Goal: Transaction & Acquisition: Purchase product/service

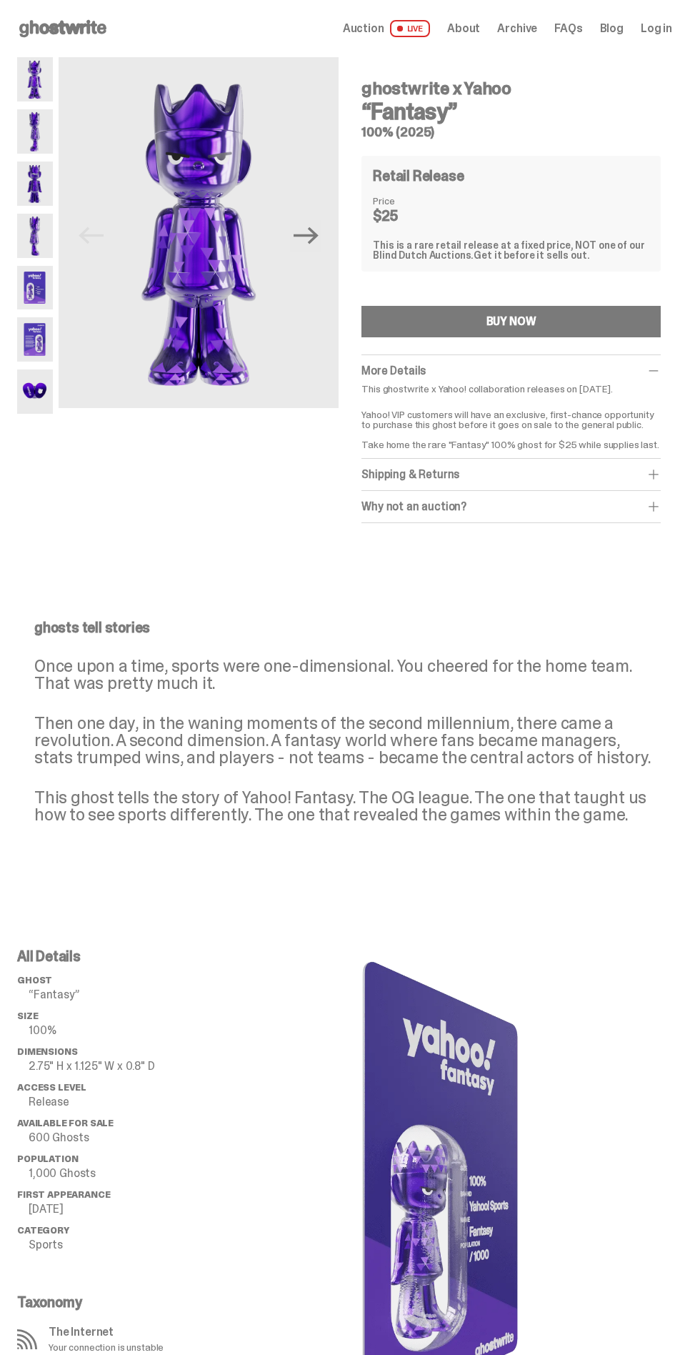
click at [603, 313] on button "BUY NOW" at bounding box center [511, 321] width 299 height 31
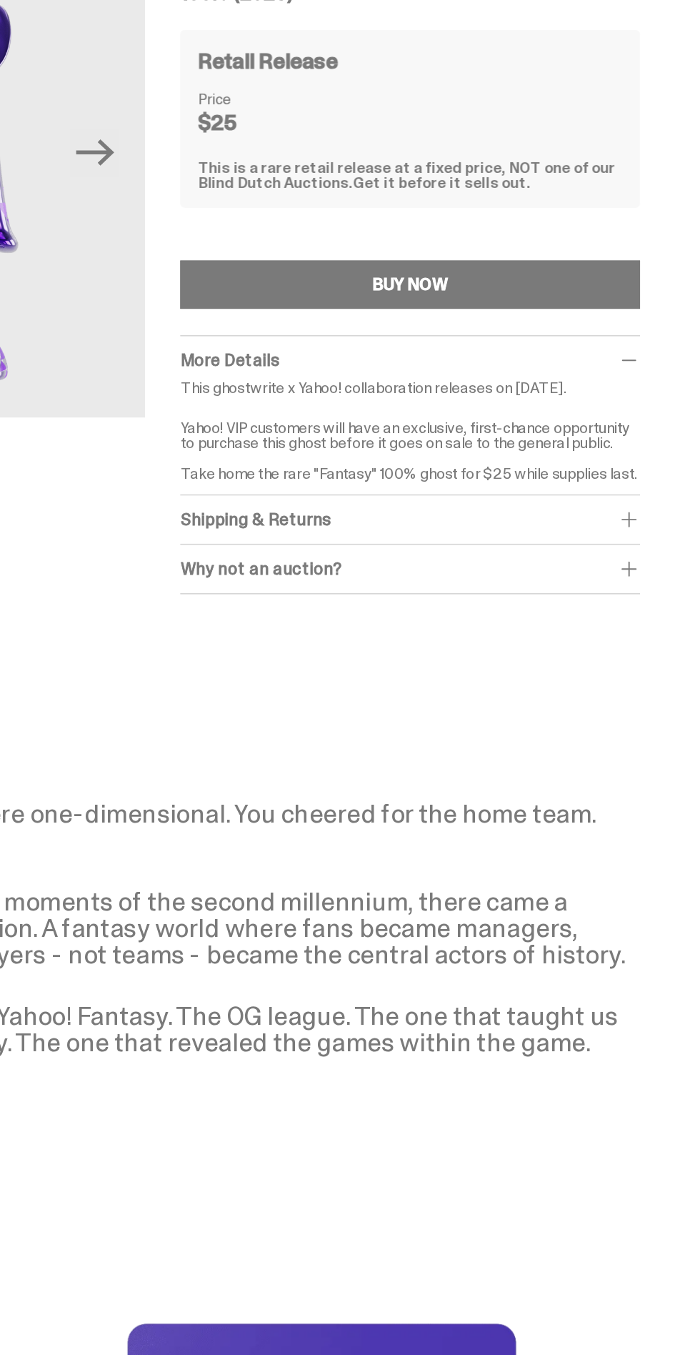
click at [661, 469] on span at bounding box center [654, 474] width 14 height 14
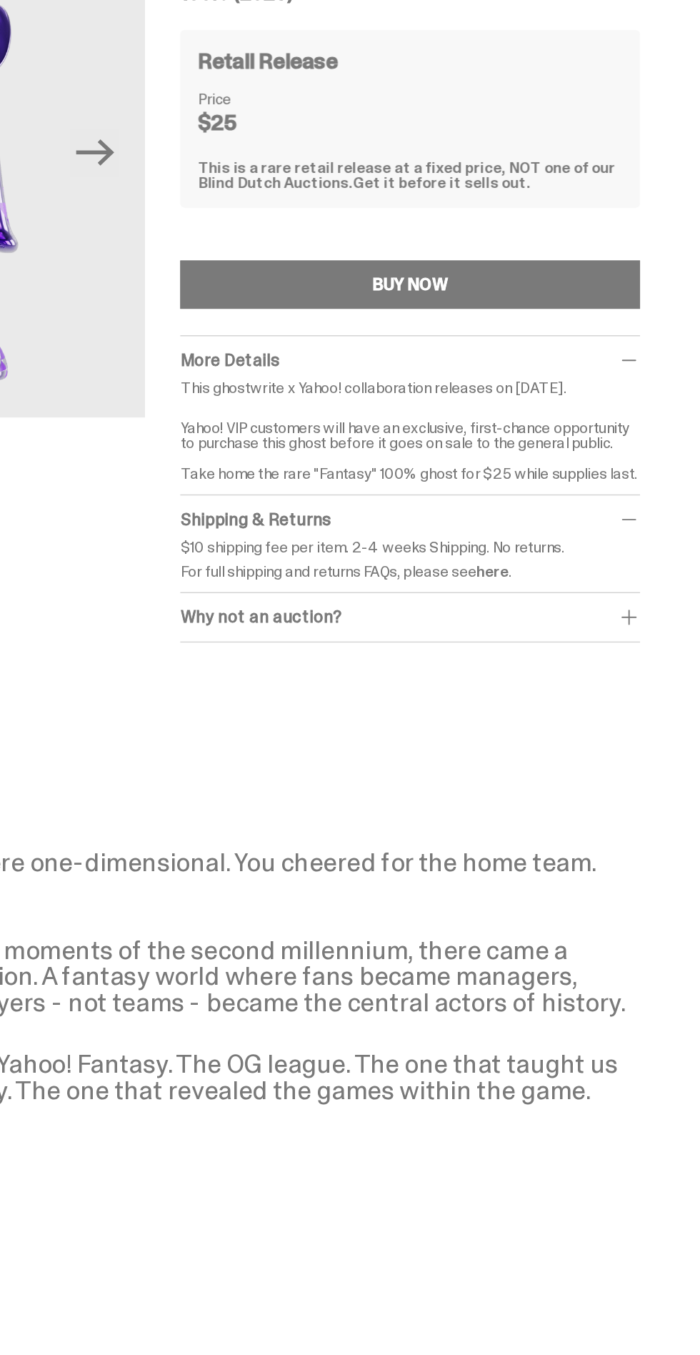
click at [661, 474] on span at bounding box center [654, 474] width 14 height 14
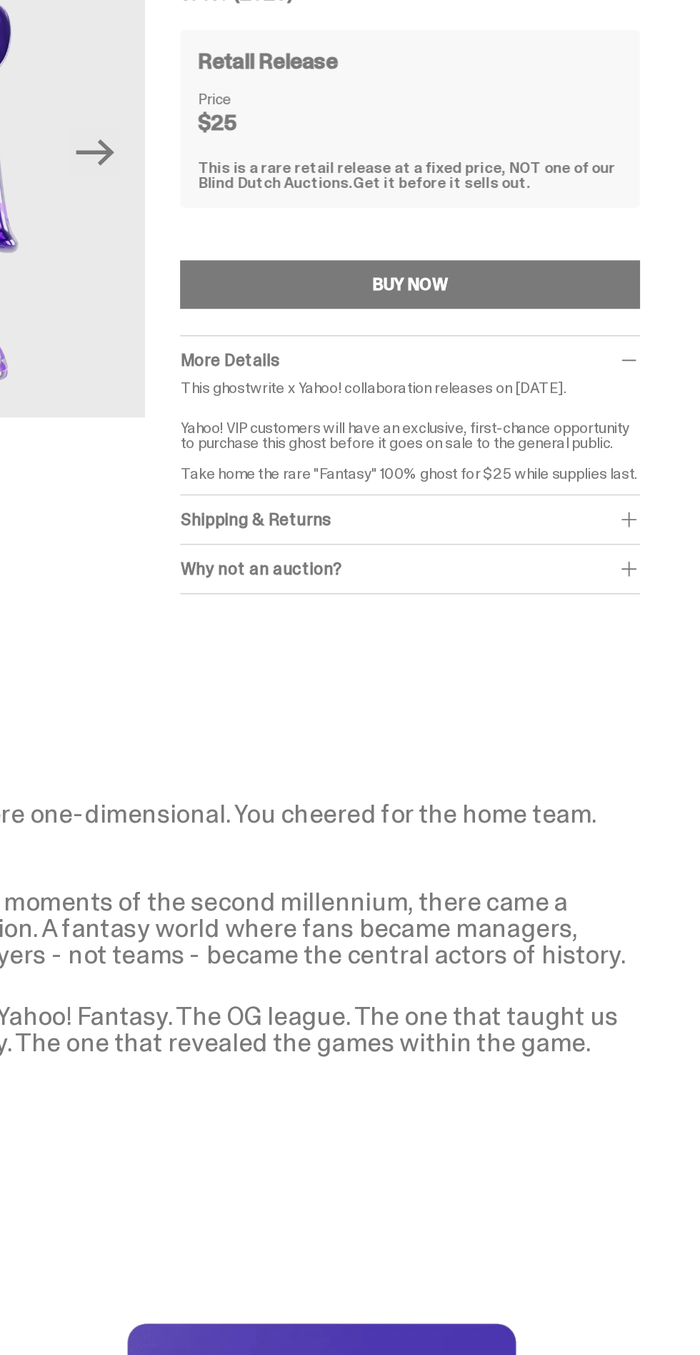
click at [661, 509] on span at bounding box center [654, 506] width 14 height 14
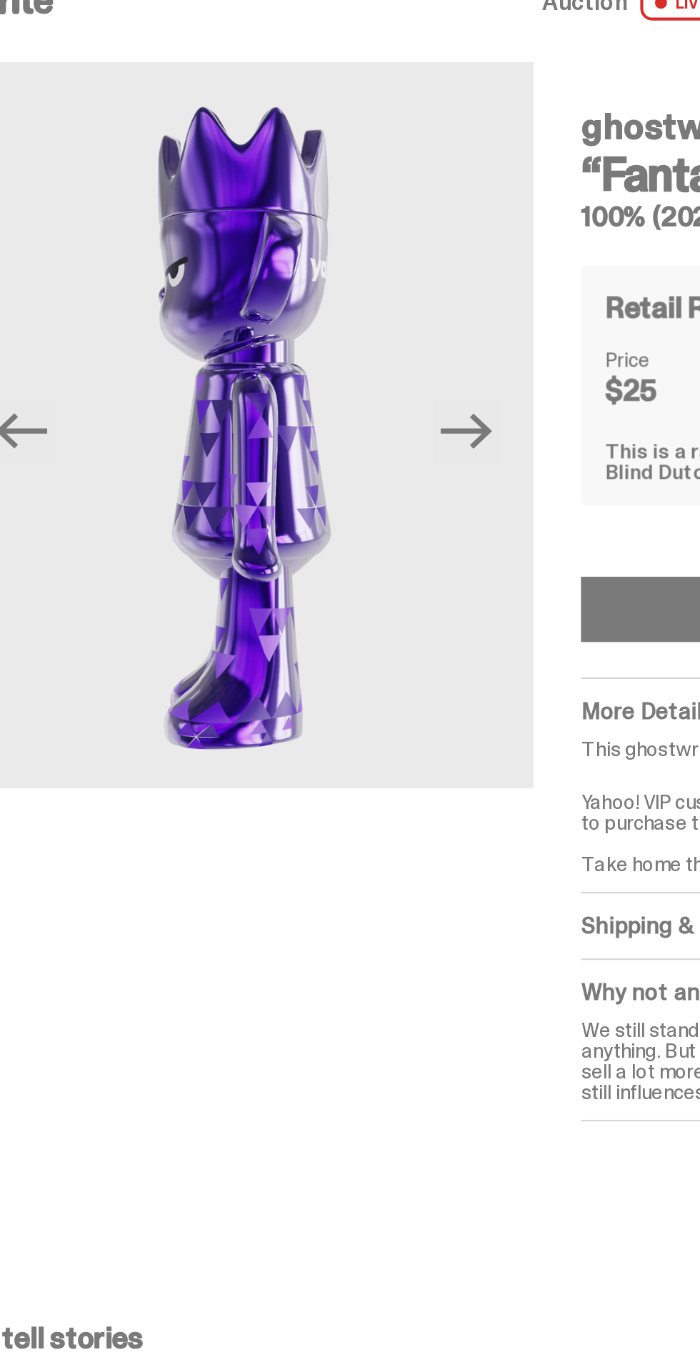
click at [316, 229] on icon "Next" at bounding box center [306, 235] width 25 height 17
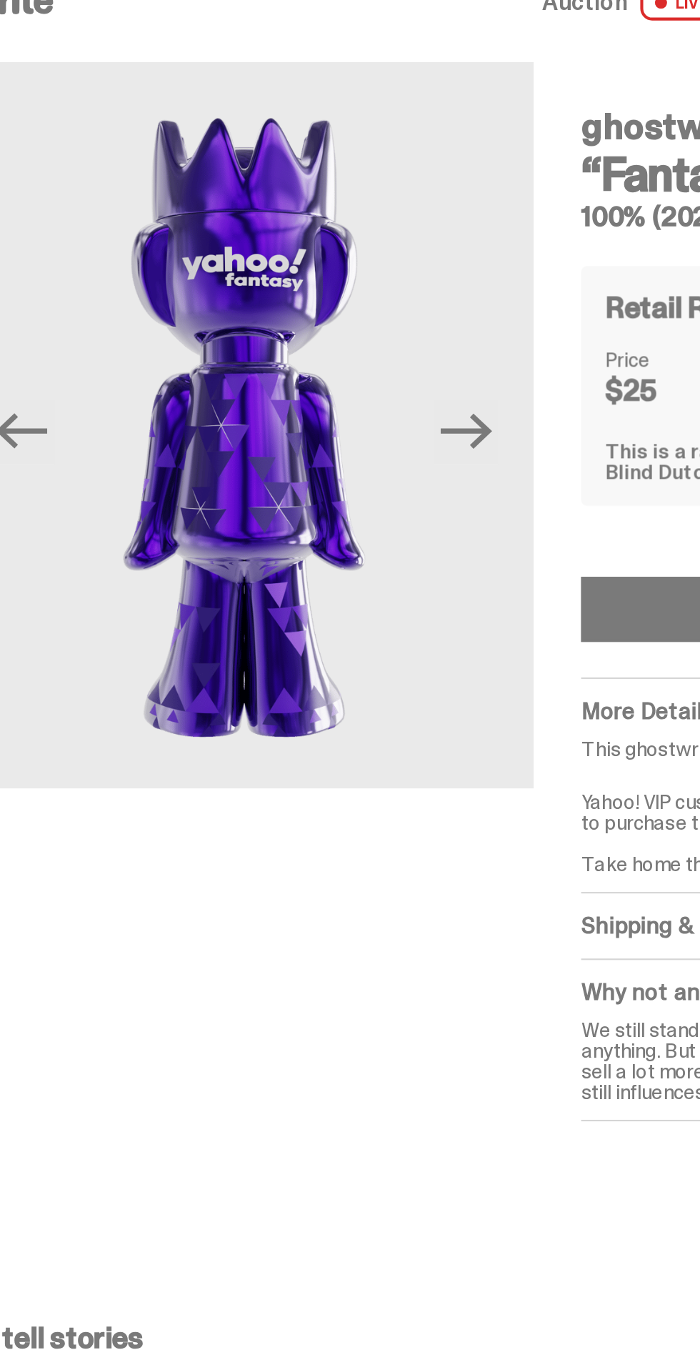
click at [313, 242] on icon "Next" at bounding box center [306, 235] width 25 height 25
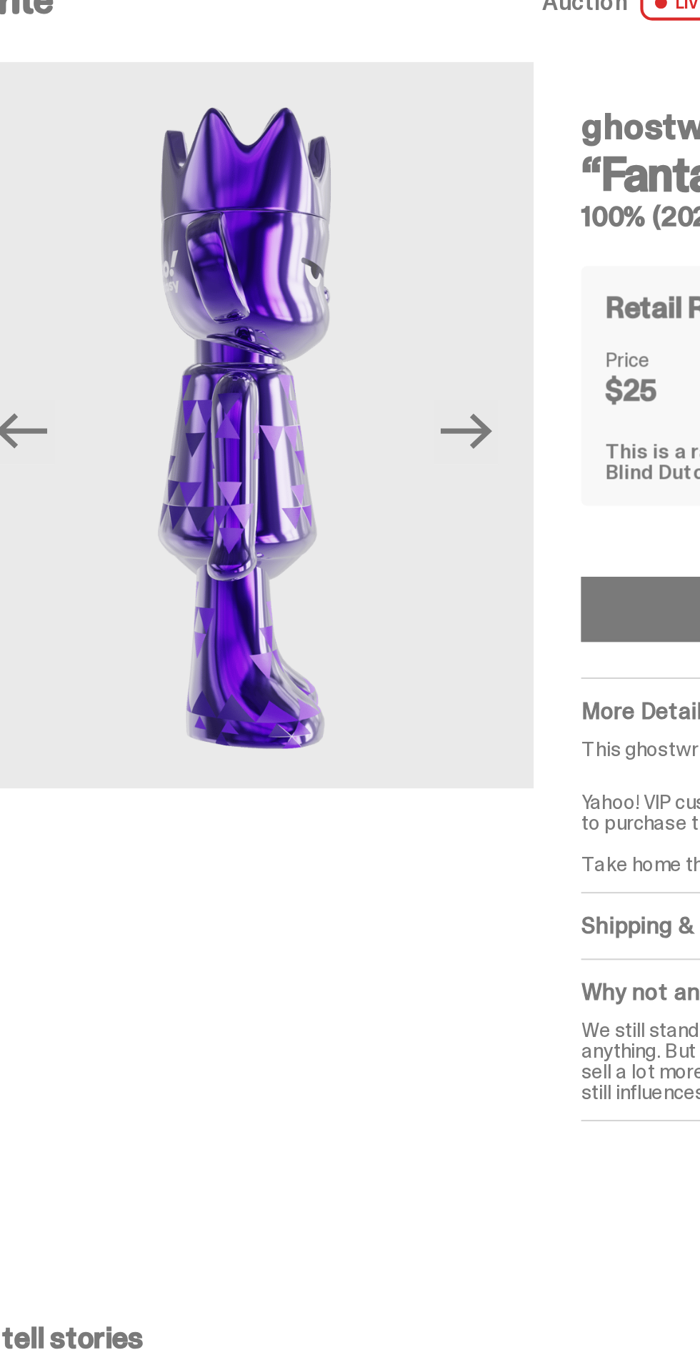
click at [313, 237] on icon "Next" at bounding box center [306, 235] width 25 height 17
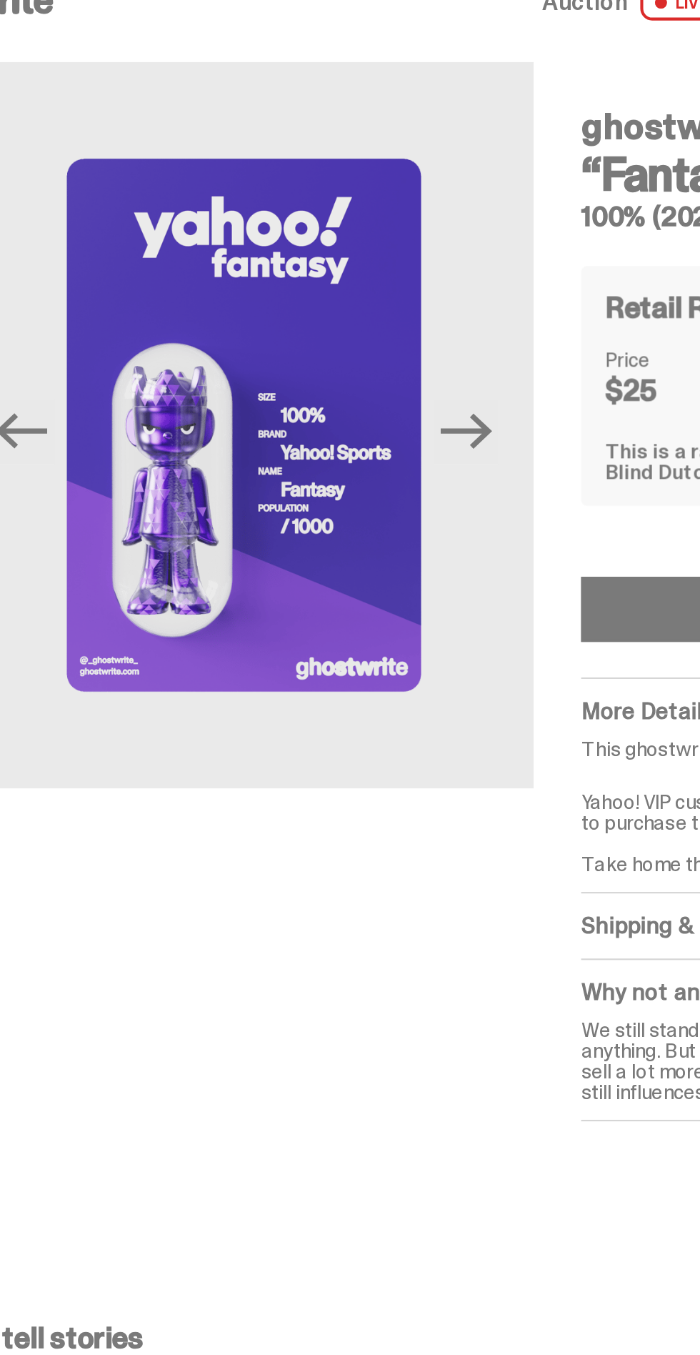
click at [319, 230] on icon "Next" at bounding box center [306, 235] width 25 height 25
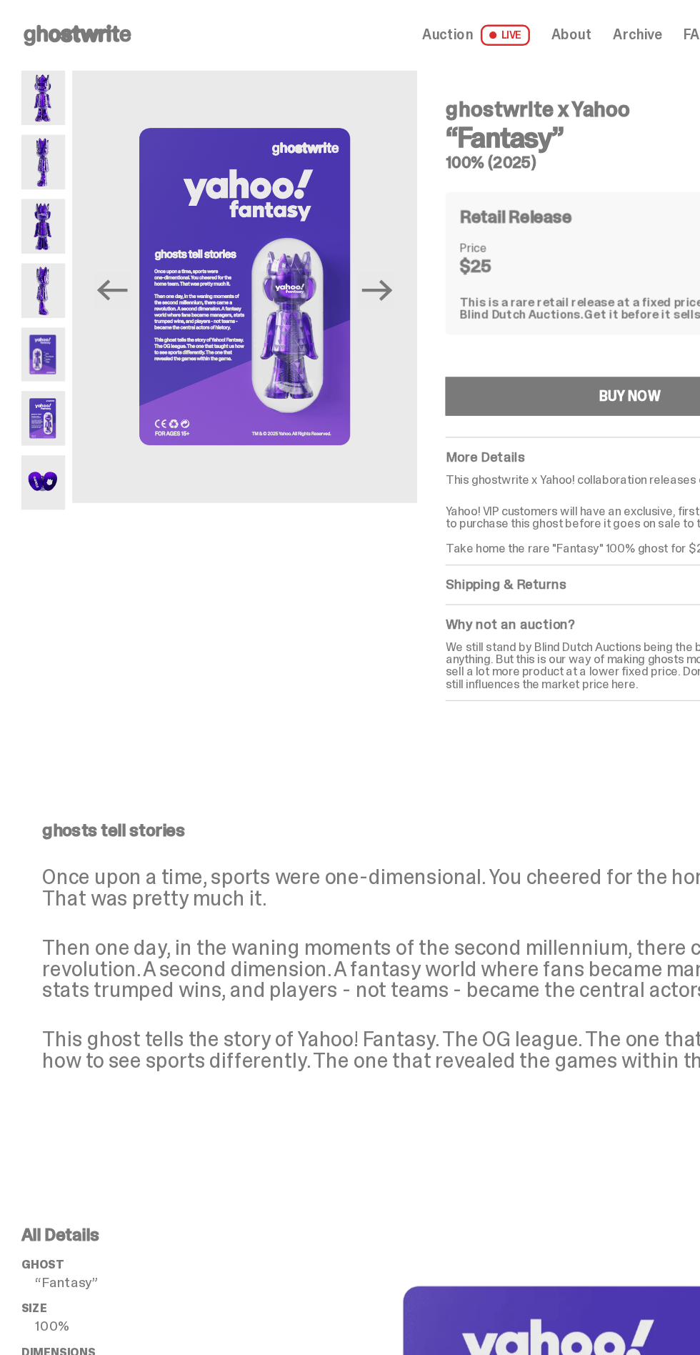
click at [44, 24] on use at bounding box center [62, 28] width 87 height 17
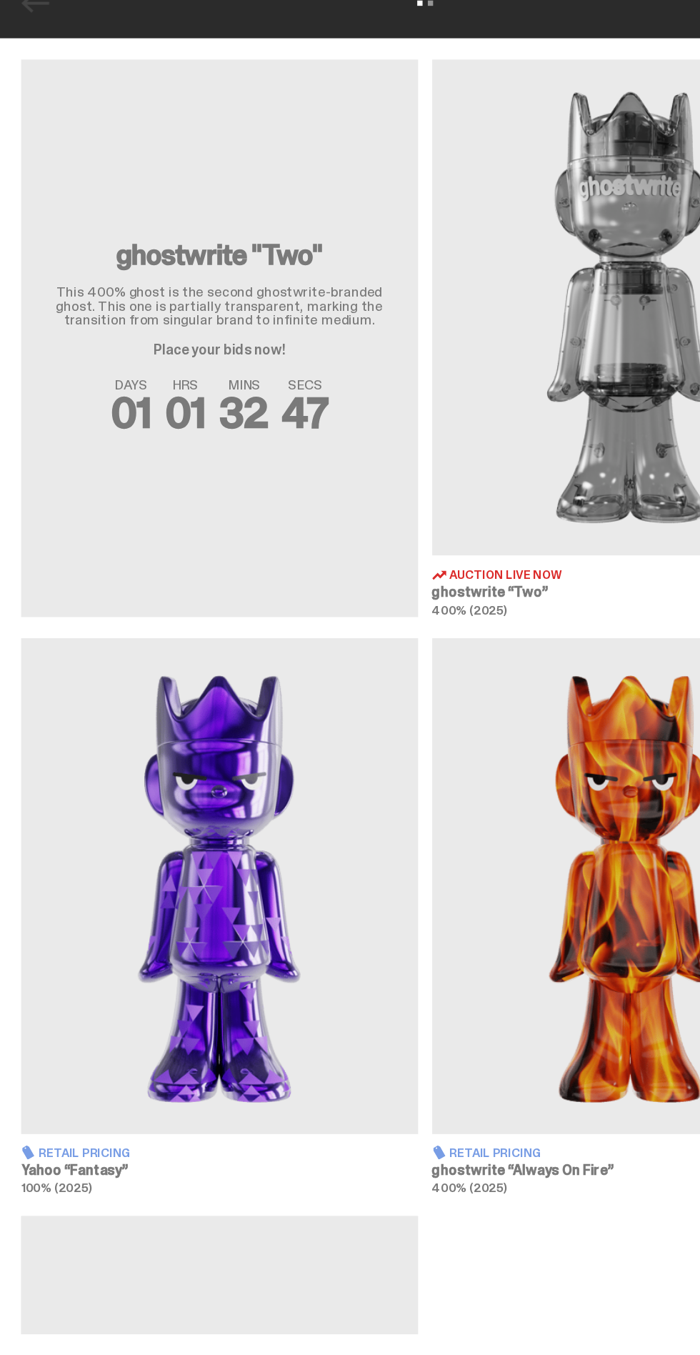
scroll to position [181, 0]
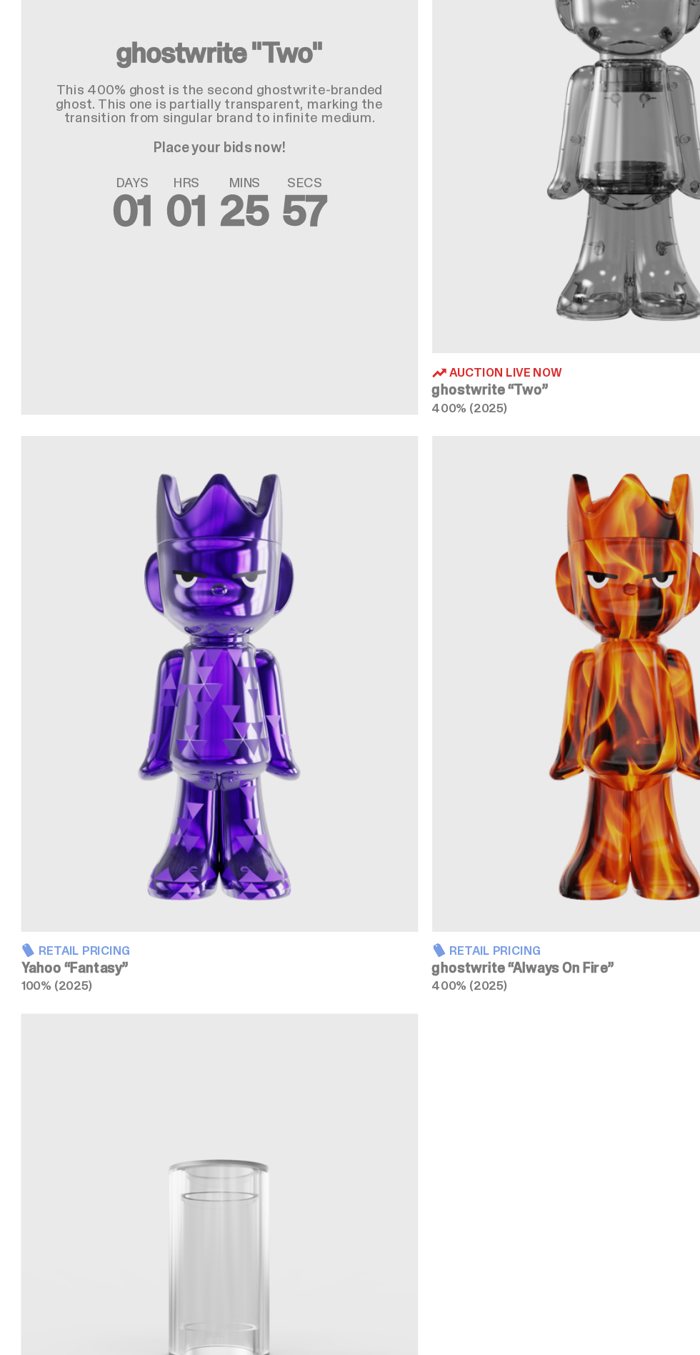
scroll to position [339, 0]
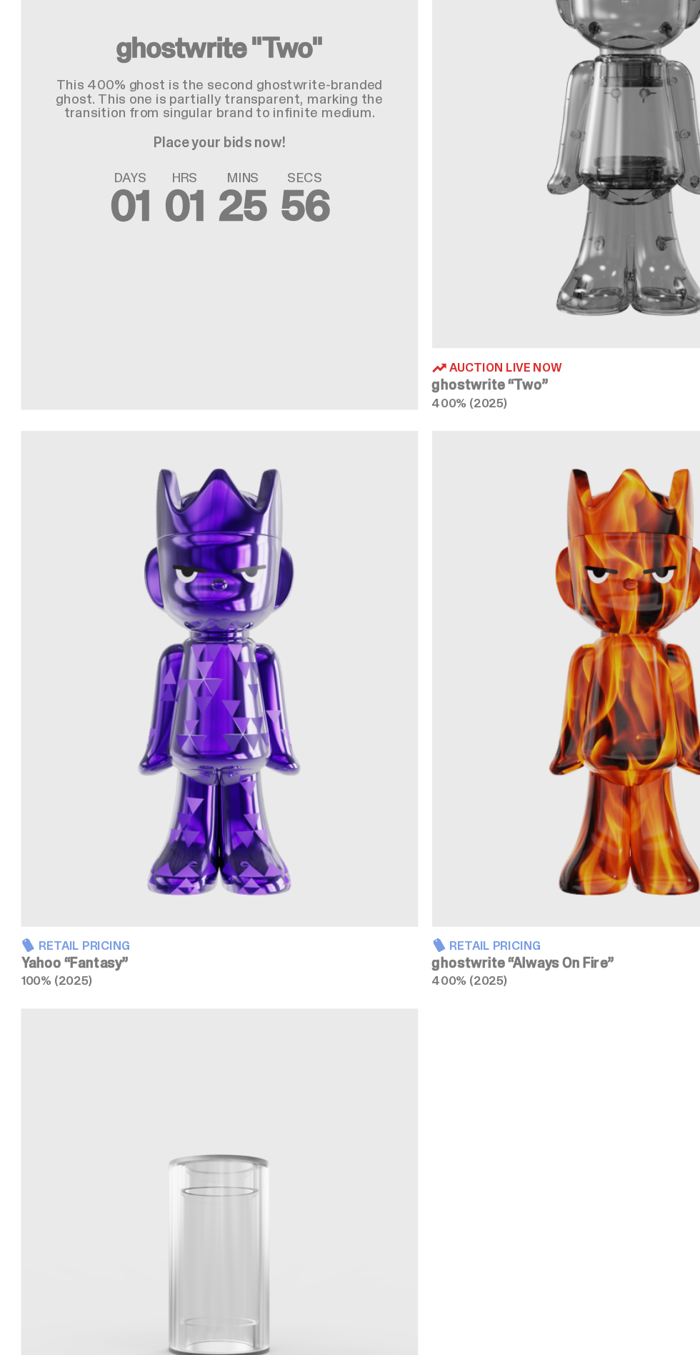
click at [226, 893] on img at bounding box center [178, 806] width 322 height 402
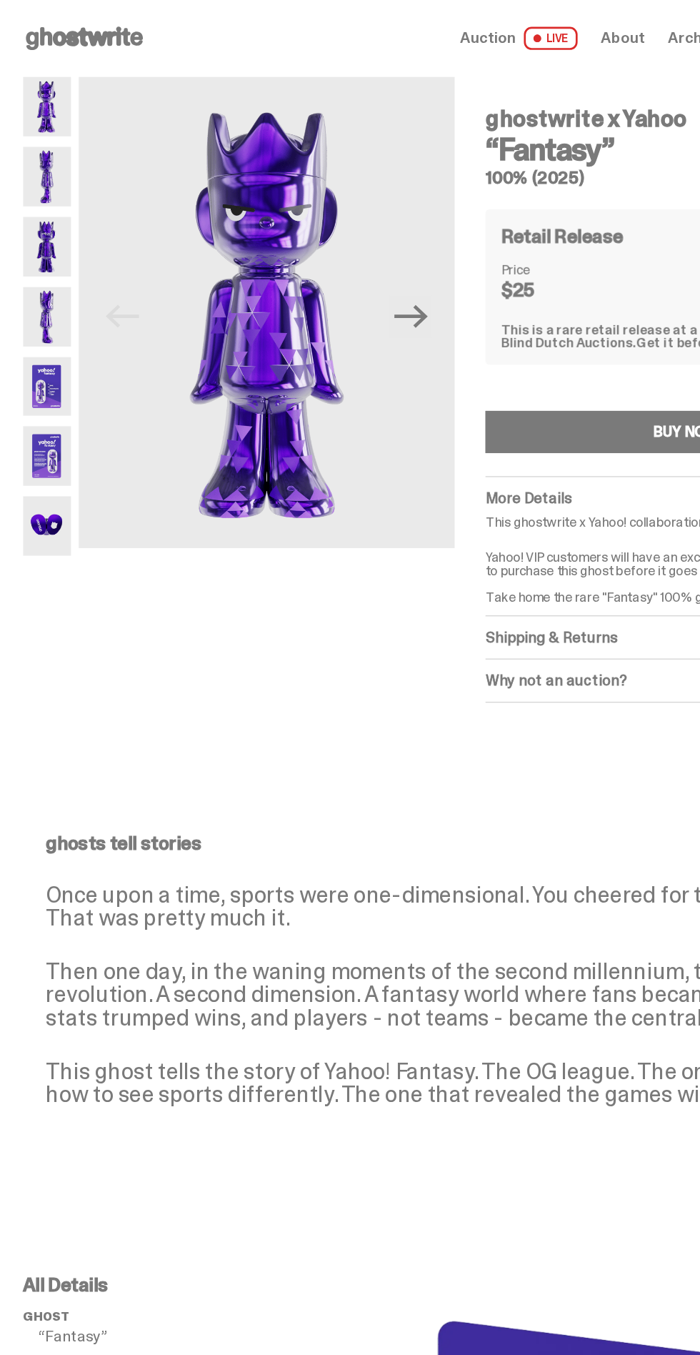
click at [311, 232] on icon "Next" at bounding box center [306, 235] width 25 height 25
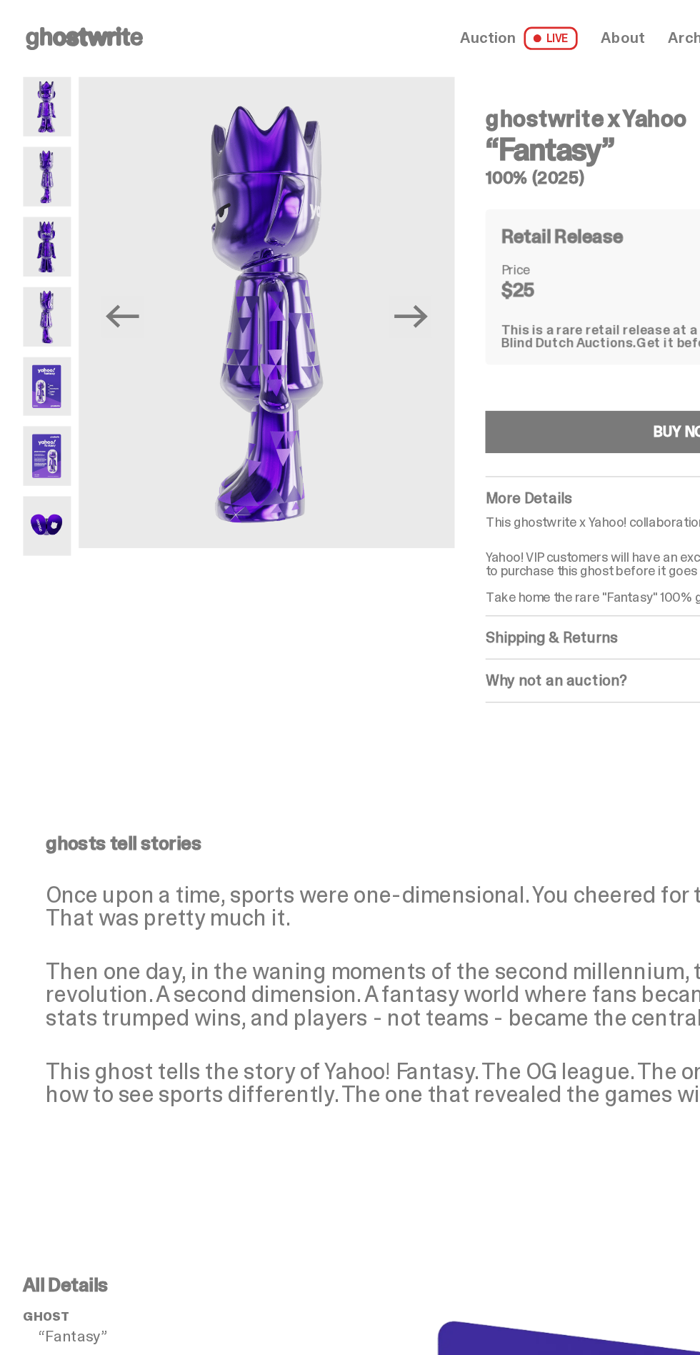
click at [311, 232] on icon "Next" at bounding box center [306, 235] width 25 height 25
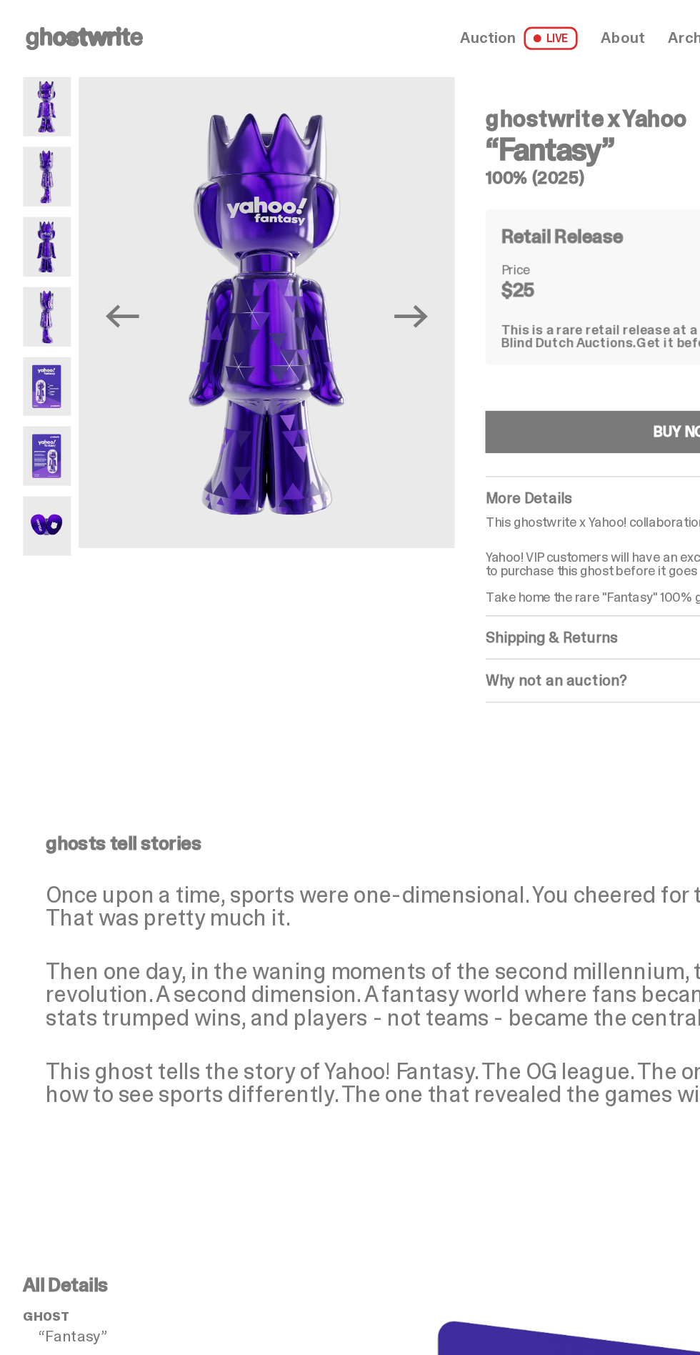
click at [314, 243] on icon "Next" at bounding box center [306, 235] width 25 height 17
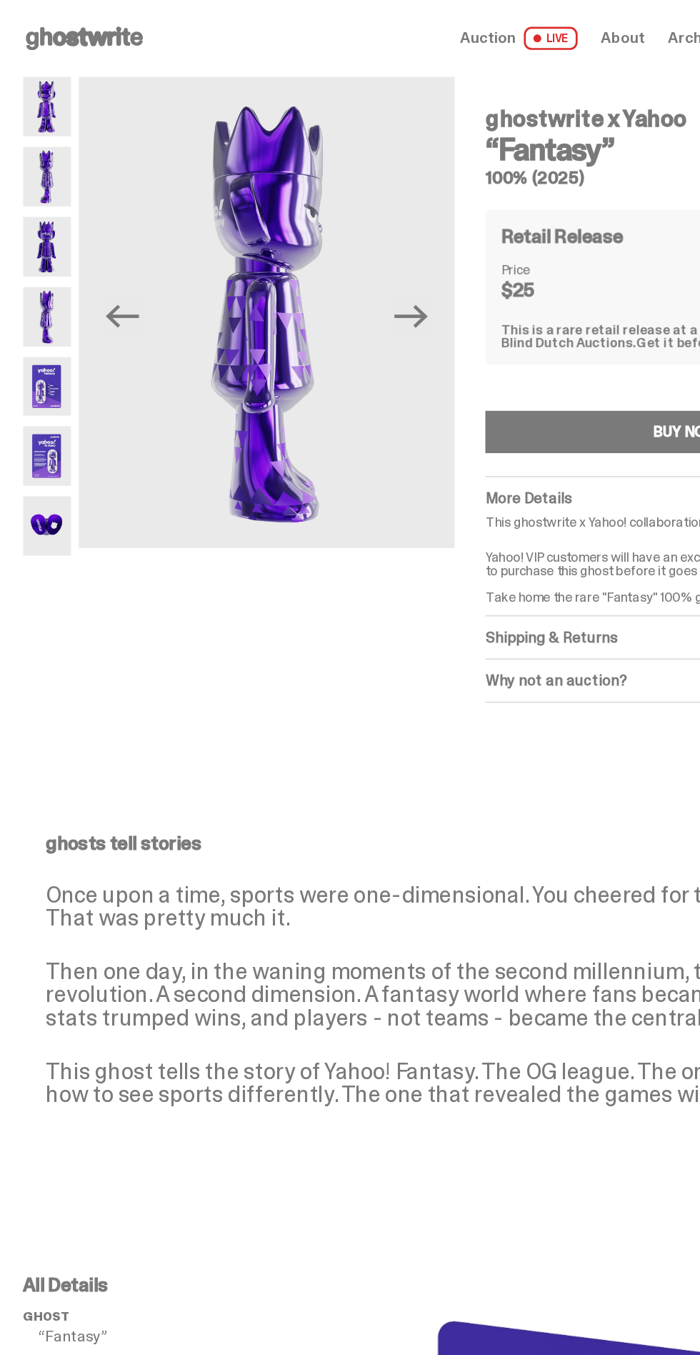
click at [314, 243] on icon "Next" at bounding box center [306, 235] width 25 height 17
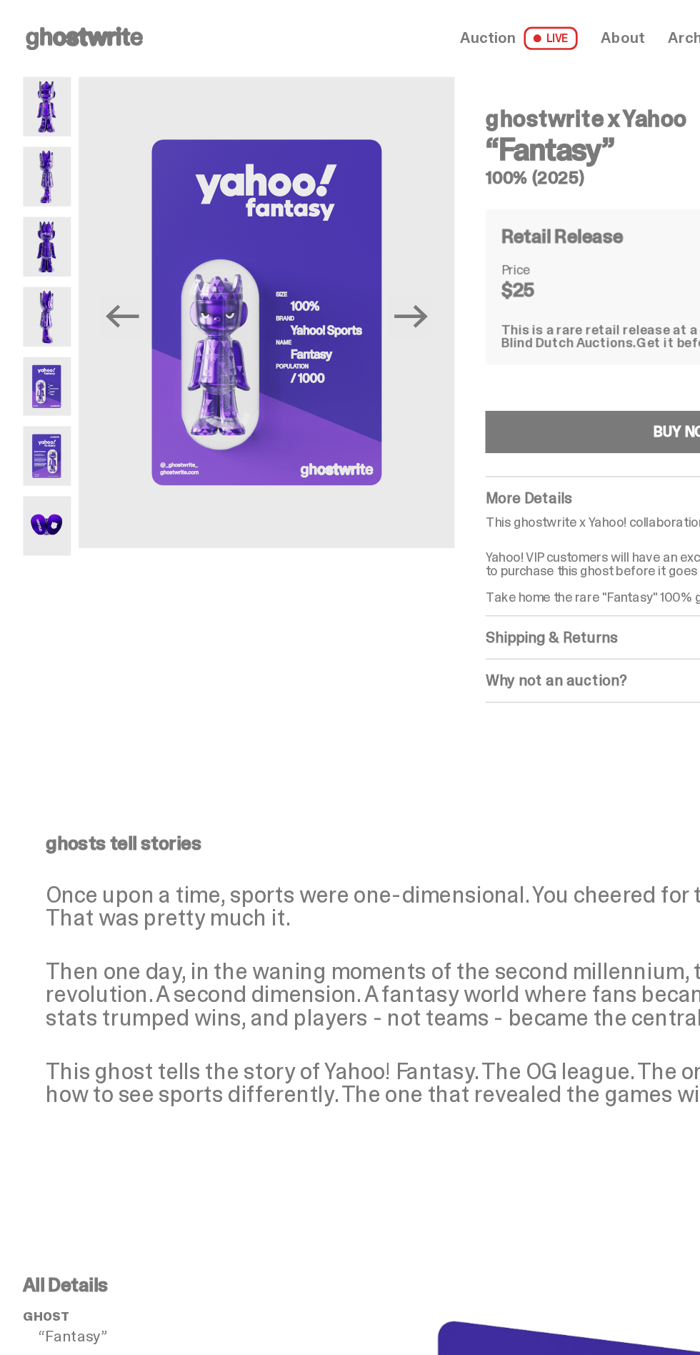
click at [314, 243] on icon "Next" at bounding box center [306, 235] width 25 height 17
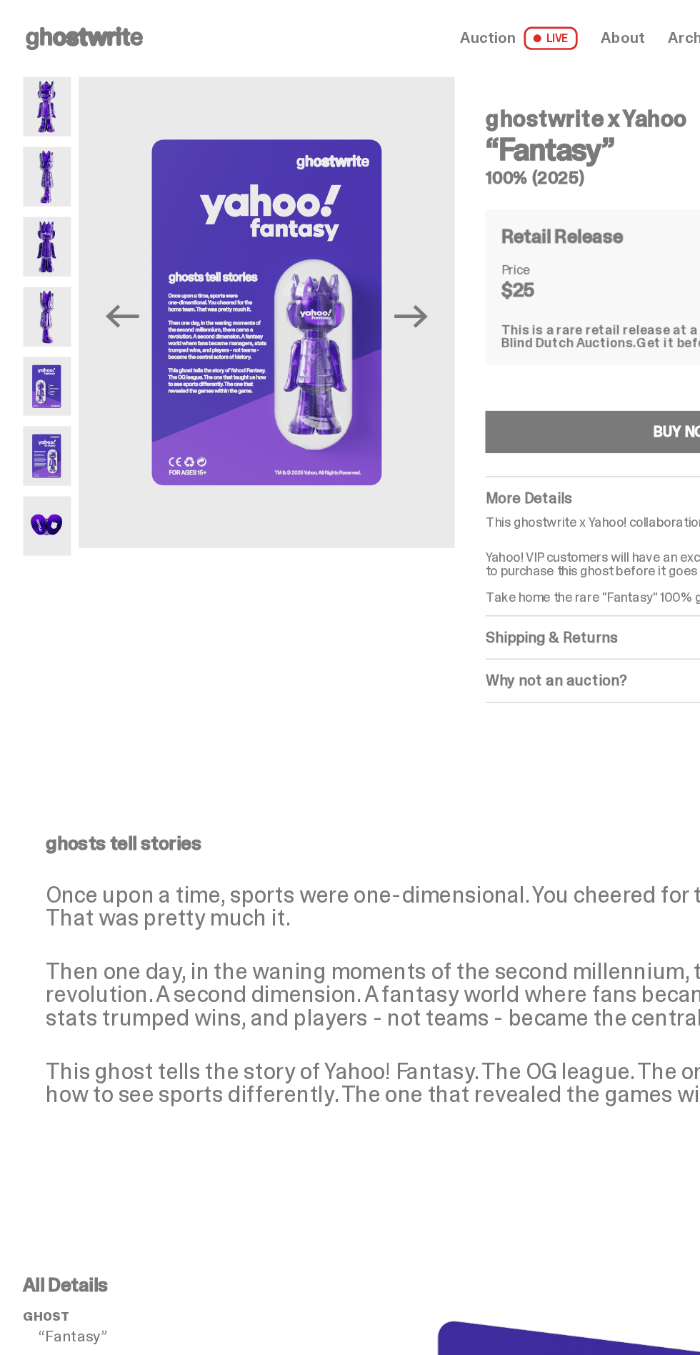
click at [263, 261] on img at bounding box center [199, 232] width 281 height 351
click at [309, 89] on img at bounding box center [199, 232] width 281 height 351
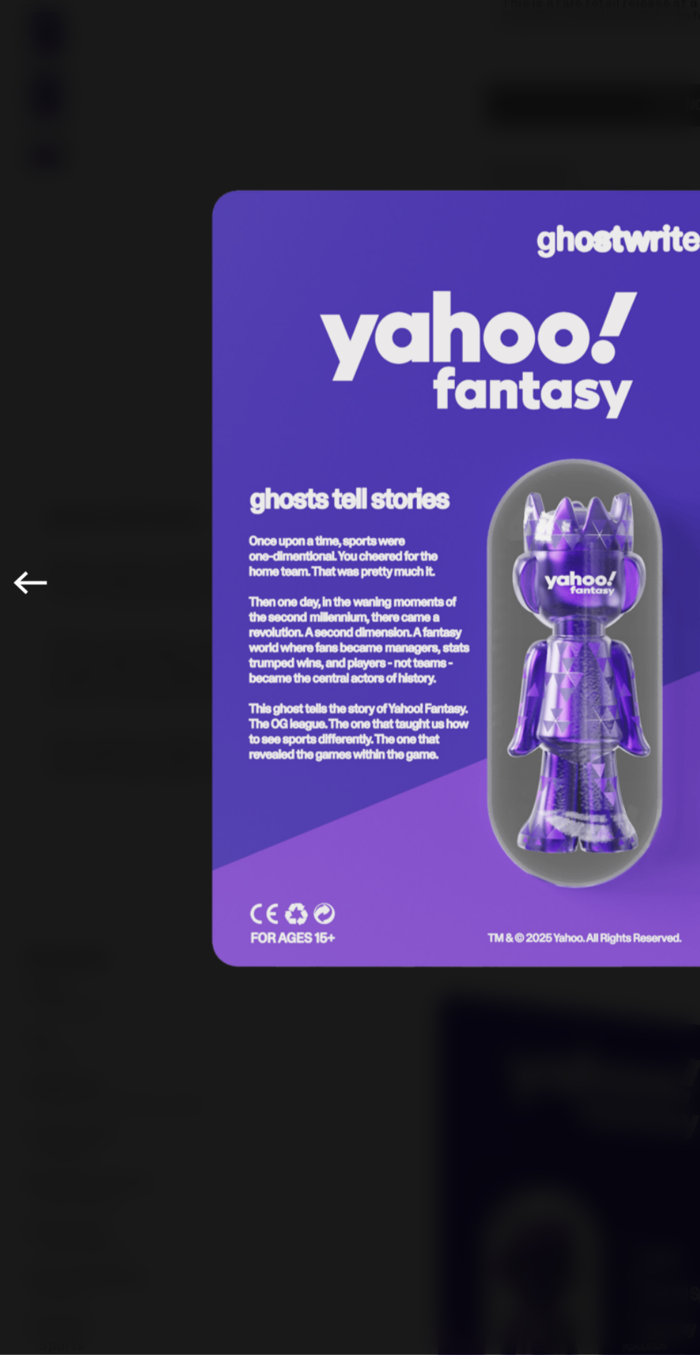
click at [29, 677] on icon "Previous" at bounding box center [22, 677] width 25 height 17
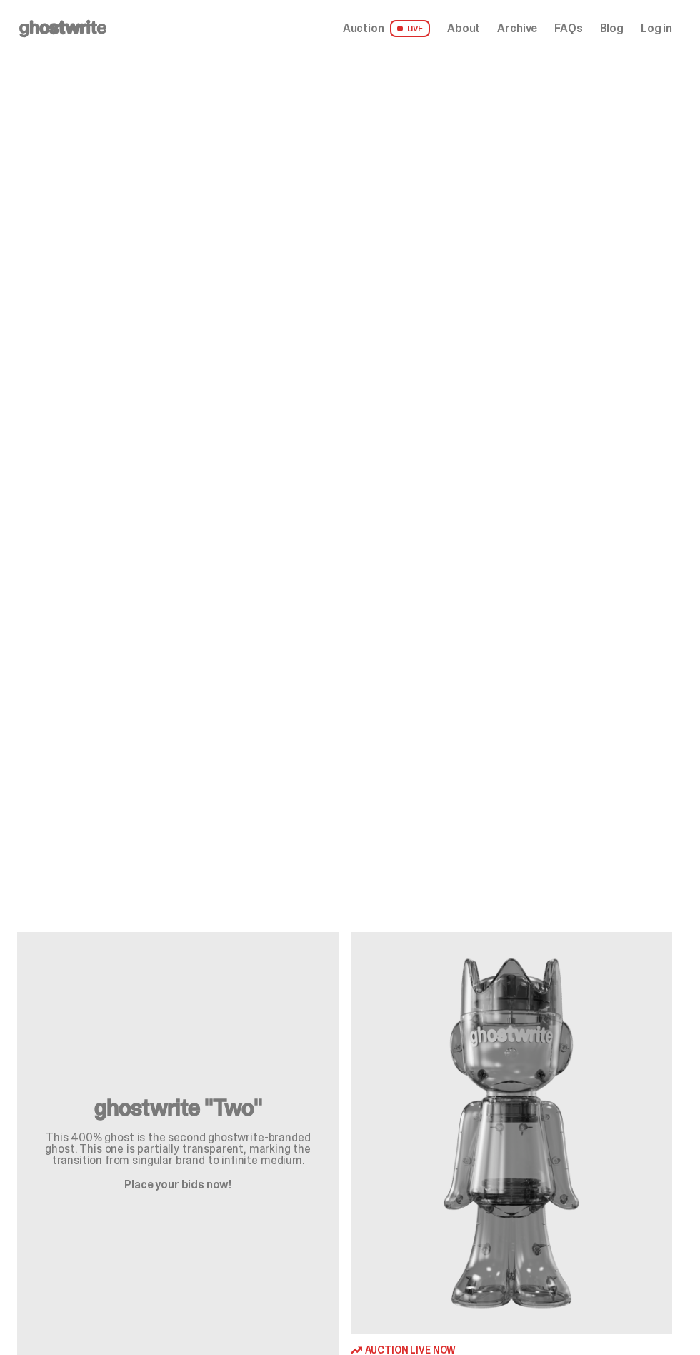
scroll to position [339, 0]
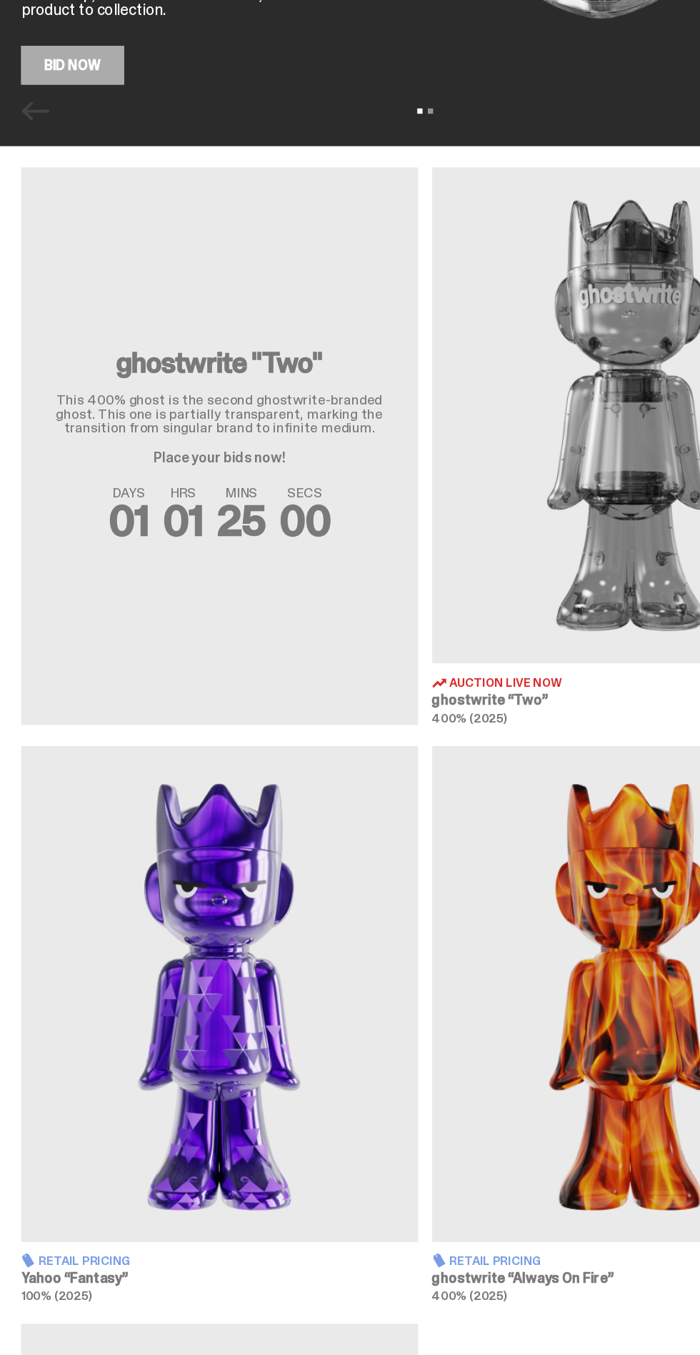
click at [273, 720] on img at bounding box center [178, 806] width 322 height 402
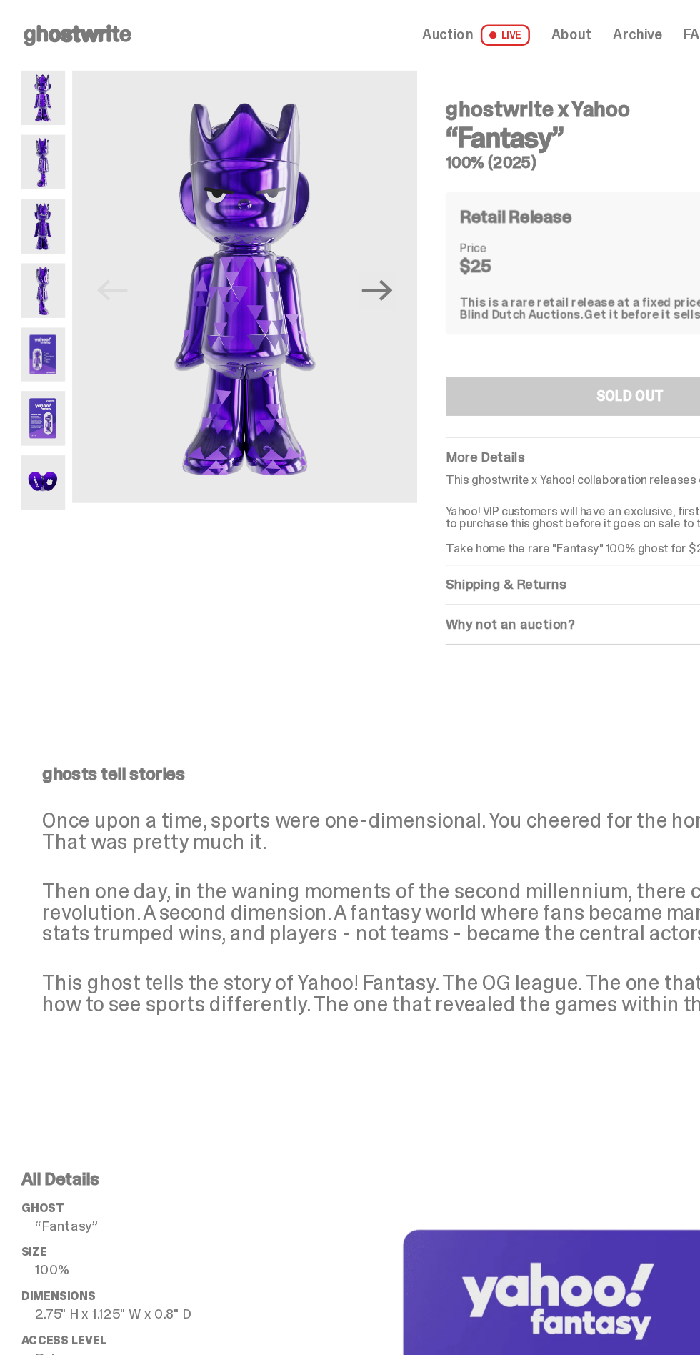
click at [256, 292] on img at bounding box center [199, 232] width 281 height 351
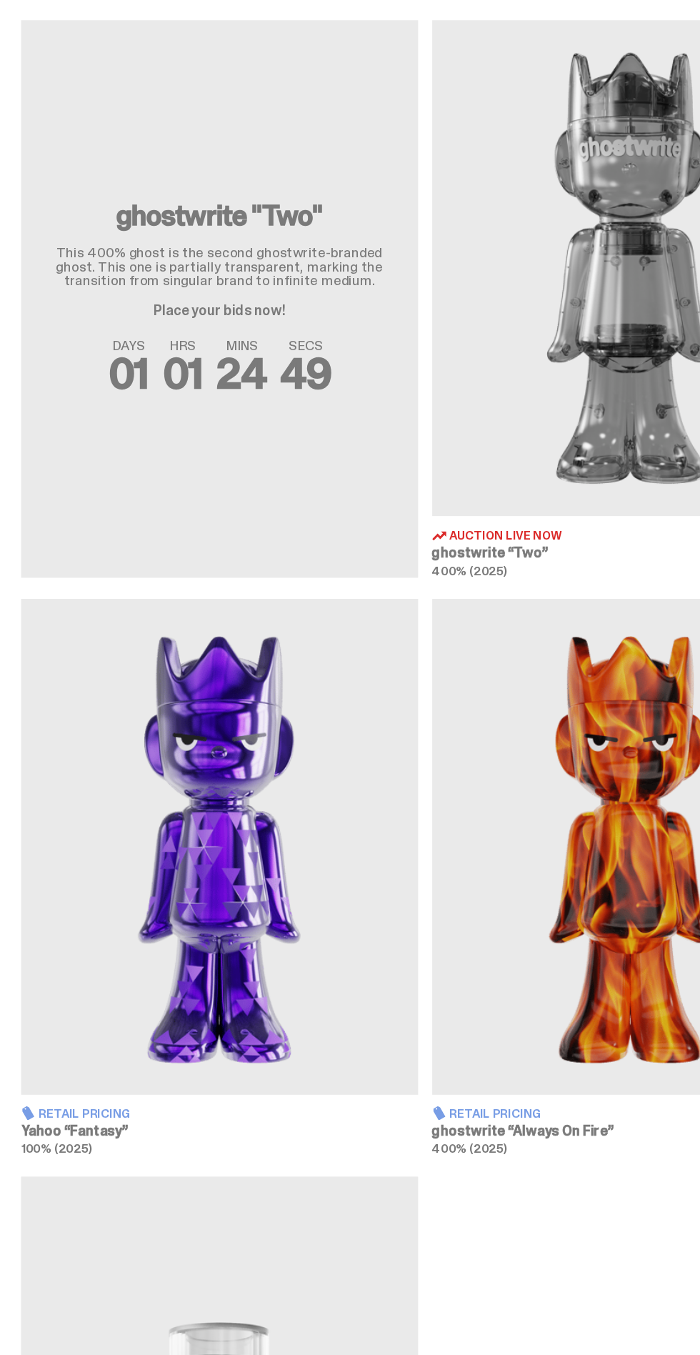
scroll to position [338, 0]
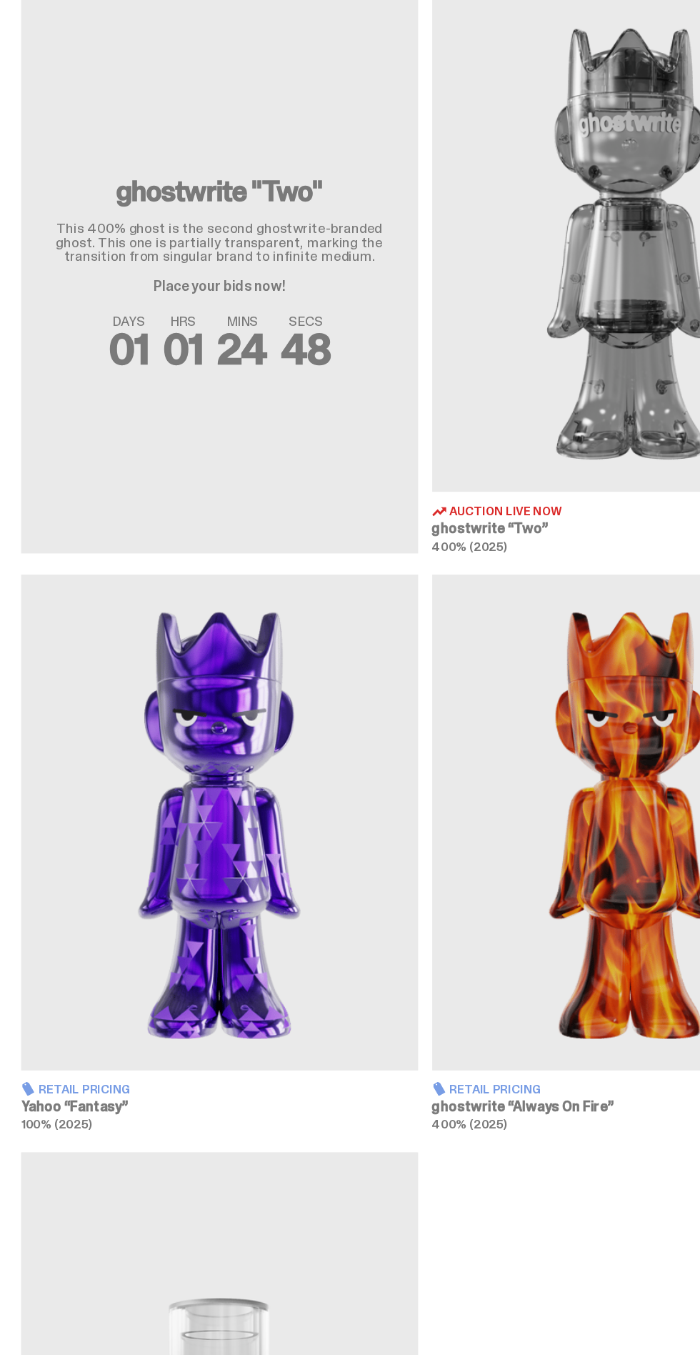
click at [253, 819] on img at bounding box center [178, 807] width 322 height 402
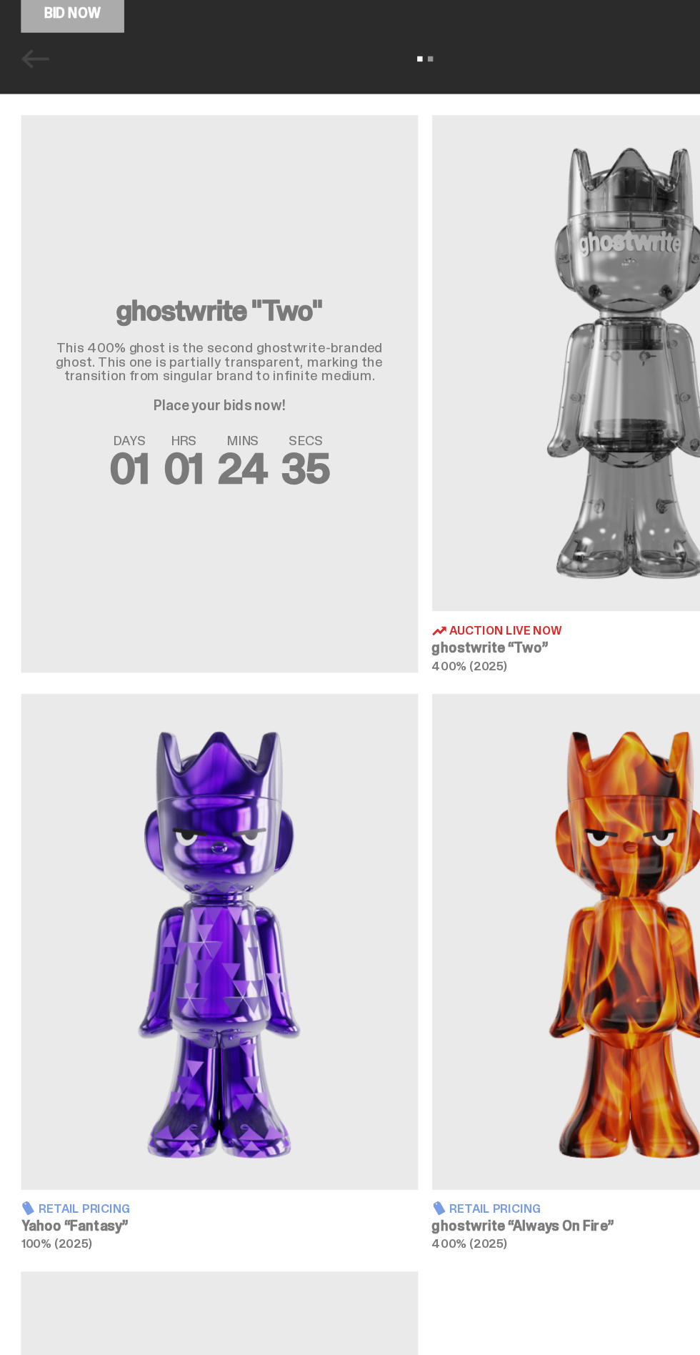
scroll to position [126, 0]
click at [282, 917] on img at bounding box center [178, 1019] width 322 height 402
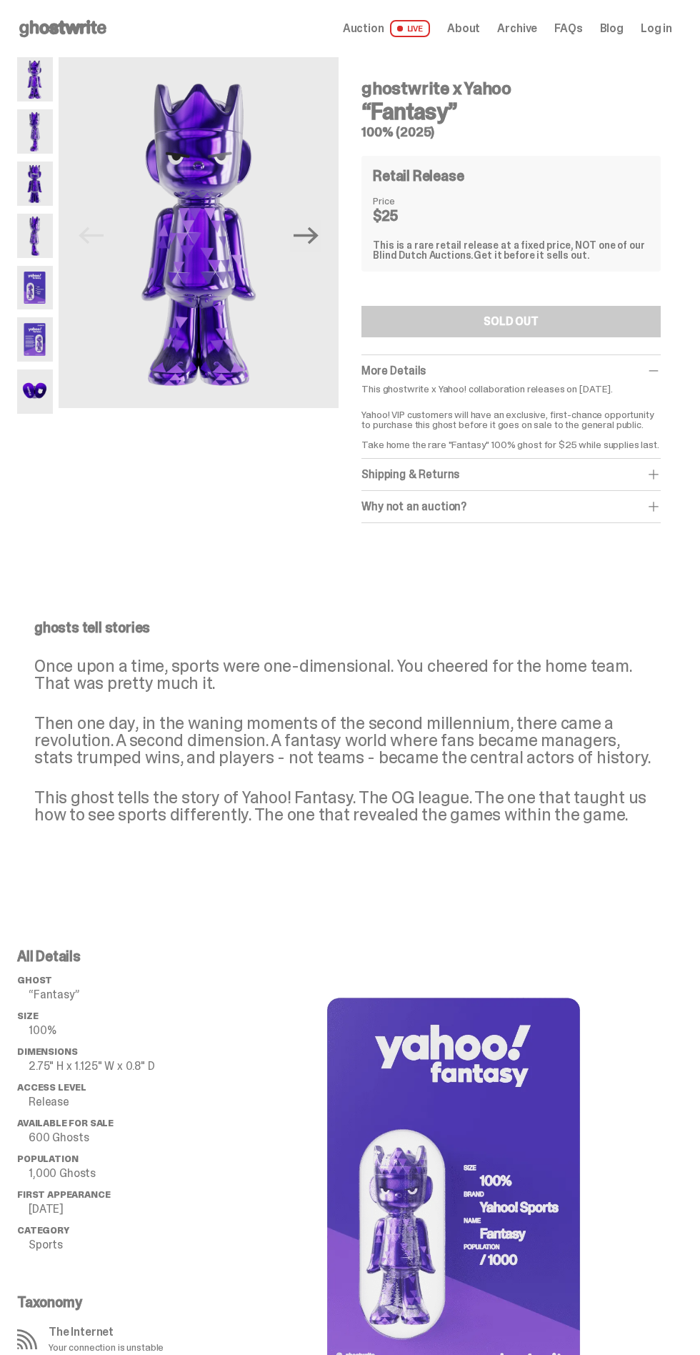
click at [405, 28] on link "Auction LIVE" at bounding box center [386, 28] width 87 height 17
